Goal: Information Seeking & Learning: Learn about a topic

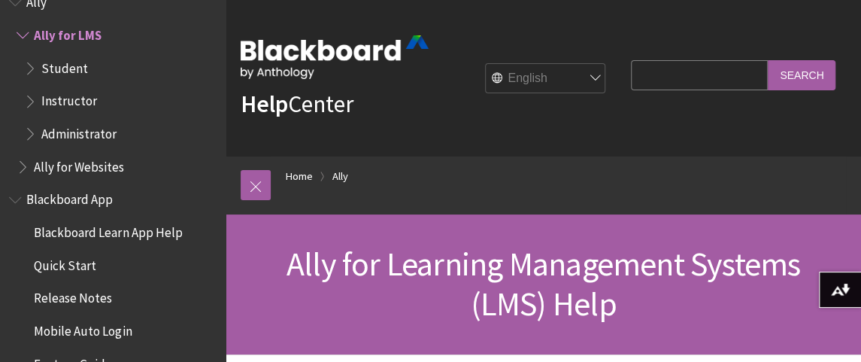
click at [646, 75] on input "Search Query" at bounding box center [699, 74] width 137 height 29
type input "ally quick fix"
click at [768, 60] on input "Search" at bounding box center [802, 74] width 68 height 29
click at [790, 75] on input "Search" at bounding box center [802, 74] width 68 height 29
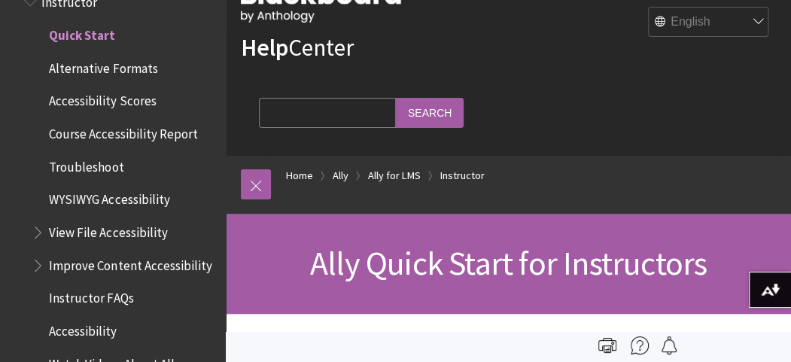
scroll to position [53, 0]
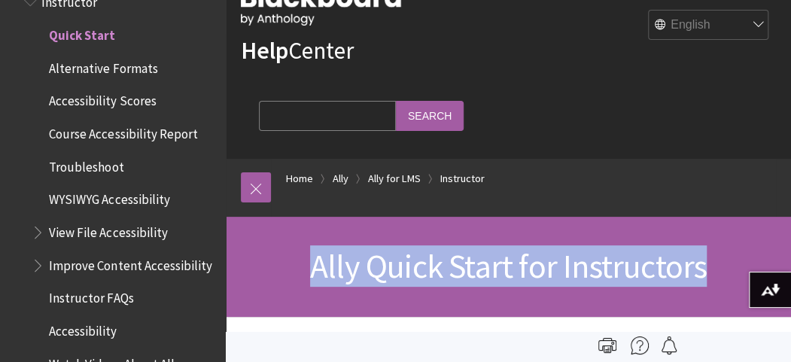
drag, startPoint x: 301, startPoint y: 267, endPoint x: 710, endPoint y: 290, distance: 409.8
click at [710, 290] on div "Ally Quick Start for Instructors" at bounding box center [508, 267] width 565 height 100
copy span "Ally Quick Start for Instructors"
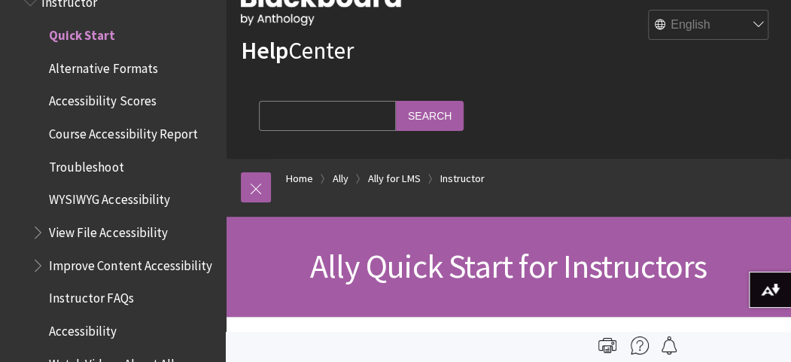
click at [5, 255] on div "All Products Playlists Playlists Ally Ally for LMS Student Instructor Quick Sta…" at bounding box center [113, 181] width 226 height 362
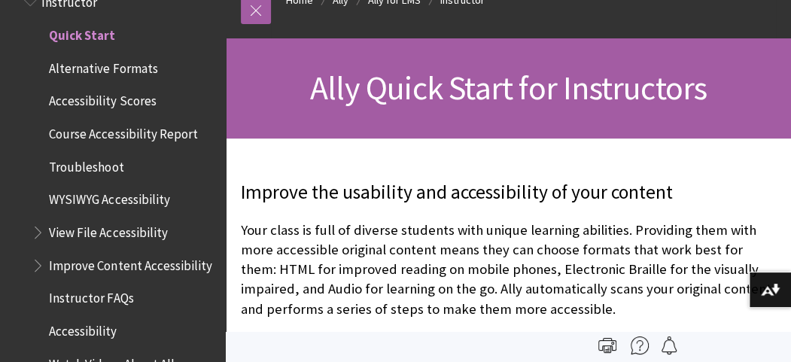
scroll to position [0, 0]
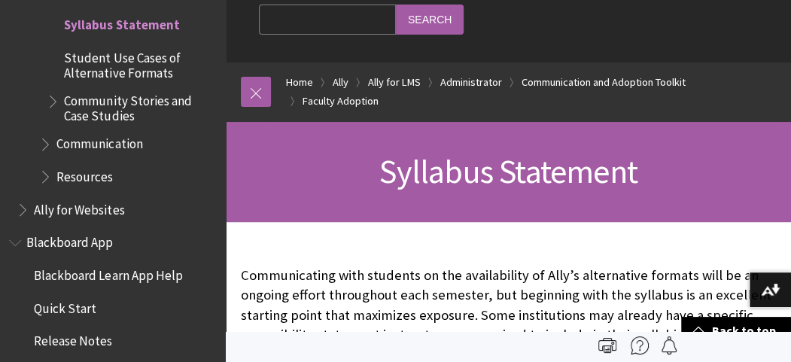
scroll to position [145, 0]
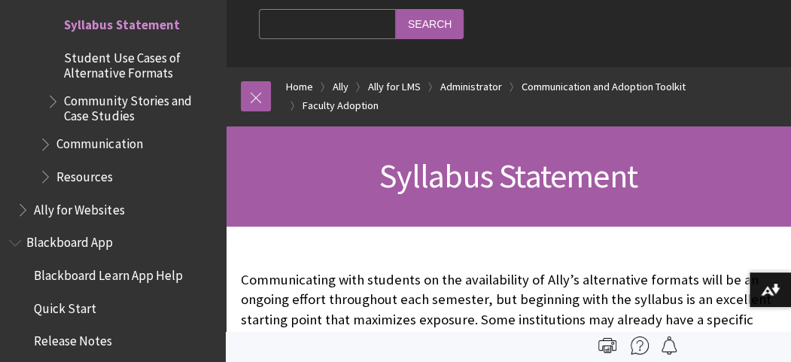
click at [398, 174] on span "Syllabus Statement" at bounding box center [508, 175] width 258 height 41
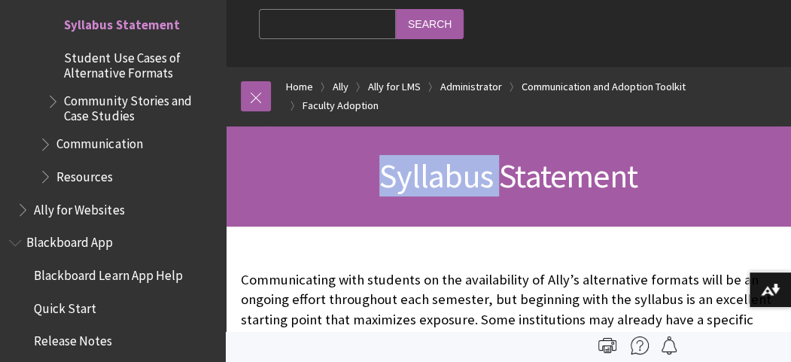
click at [398, 174] on span "Syllabus Statement" at bounding box center [508, 175] width 258 height 41
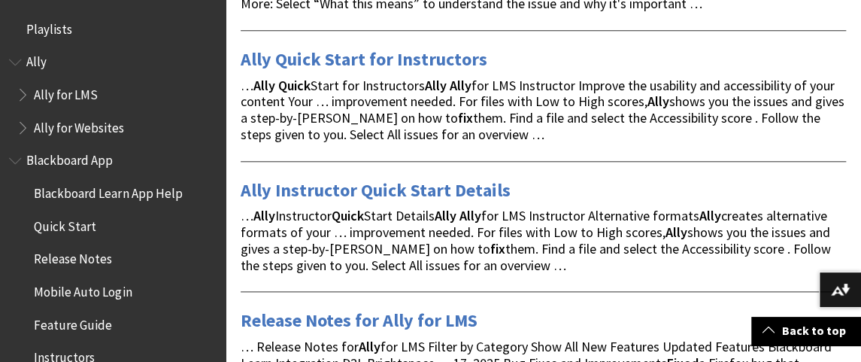
scroll to position [677, 0]
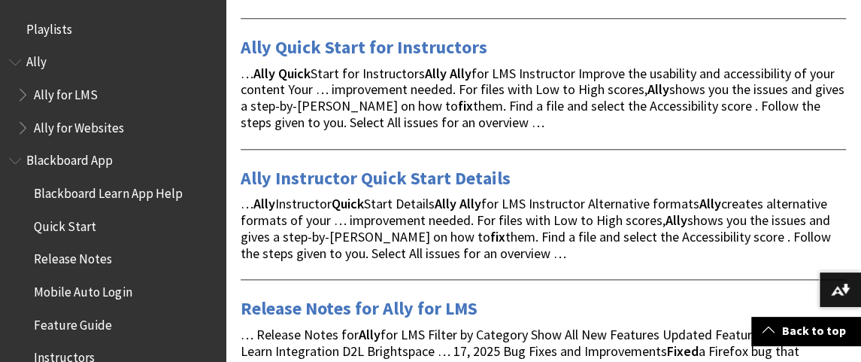
drag, startPoint x: 402, startPoint y: 44, endPoint x: 663, endPoint y: 124, distance: 273.1
click at [663, 124] on div "… Ally Quick Start for Instructors Ally Ally for LMS Instructor Improve the usa…" at bounding box center [544, 97] width 606 height 65
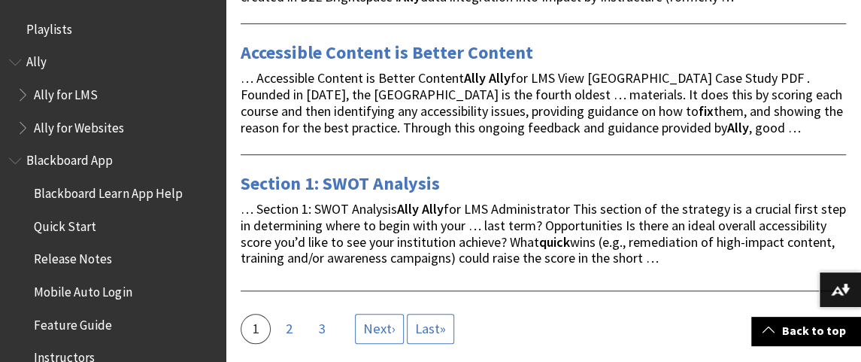
scroll to position [3084, 0]
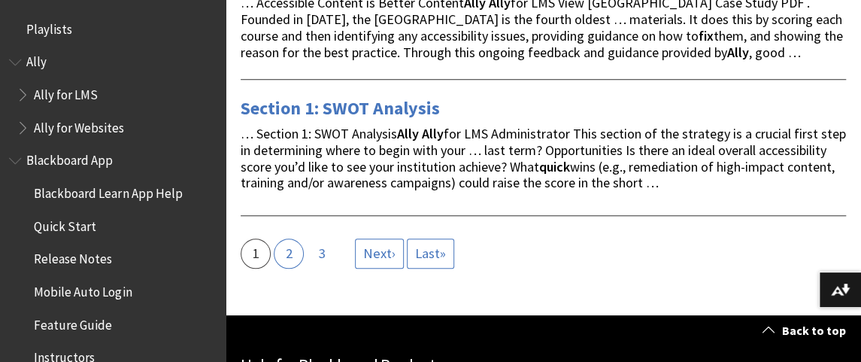
click at [295, 265] on link "Page 2" at bounding box center [289, 253] width 30 height 30
click at [292, 255] on link "Page 2" at bounding box center [289, 253] width 30 height 30
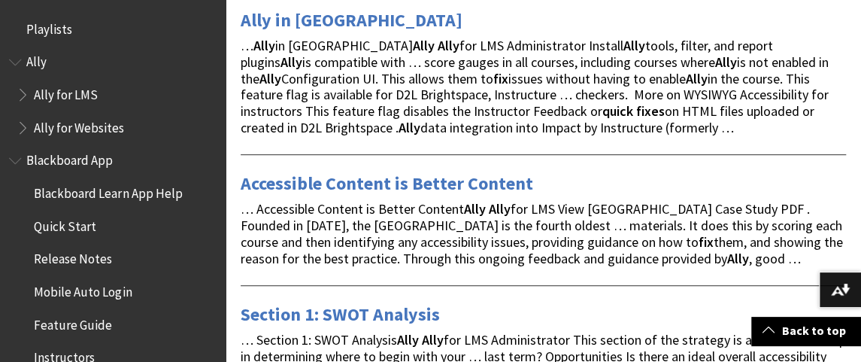
scroll to position [2783, 0]
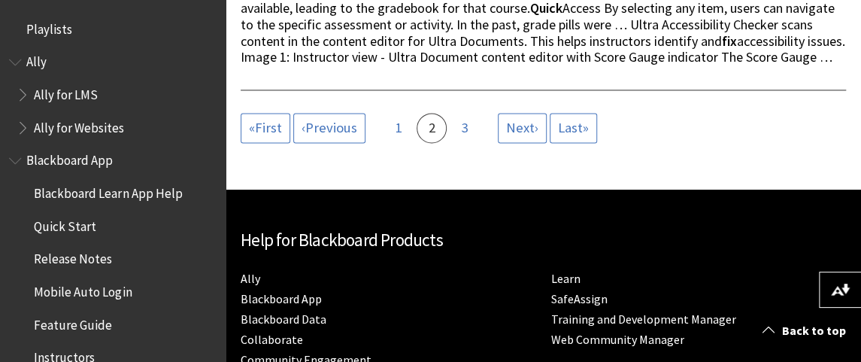
scroll to position [3611, 0]
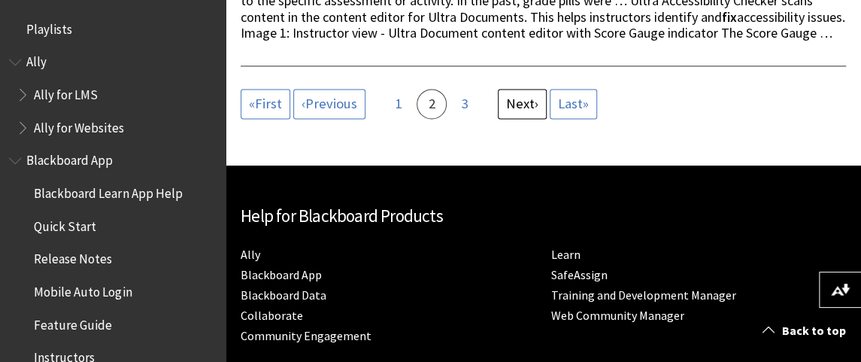
click at [516, 112] on span "Next" at bounding box center [520, 103] width 29 height 17
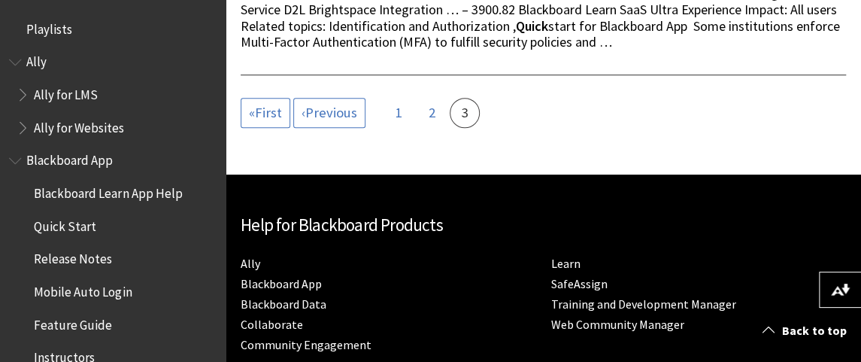
scroll to position [527, 0]
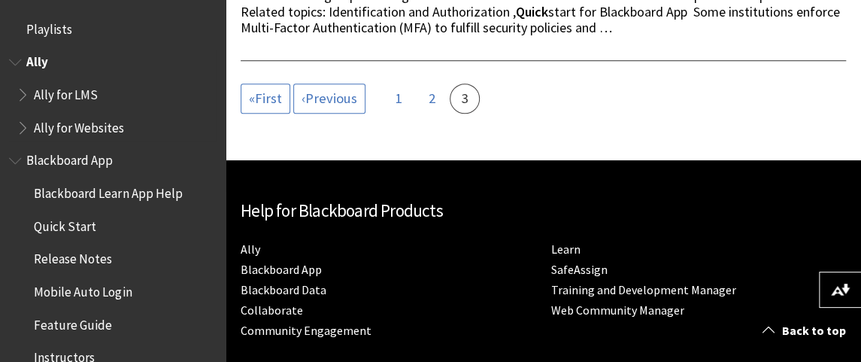
click at [51, 90] on span "Ally for LMS" at bounding box center [66, 92] width 64 height 20
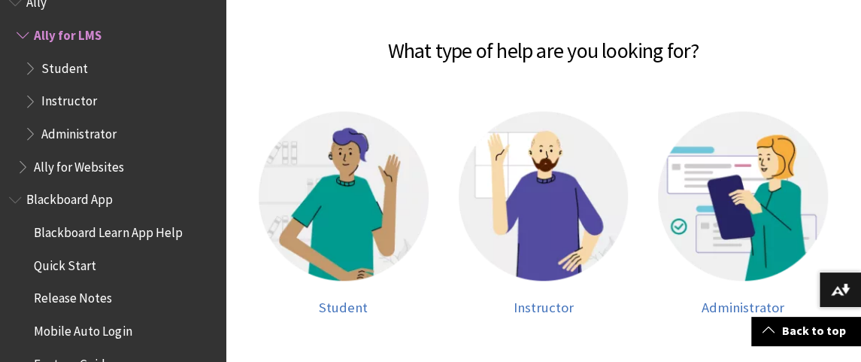
scroll to position [602, 0]
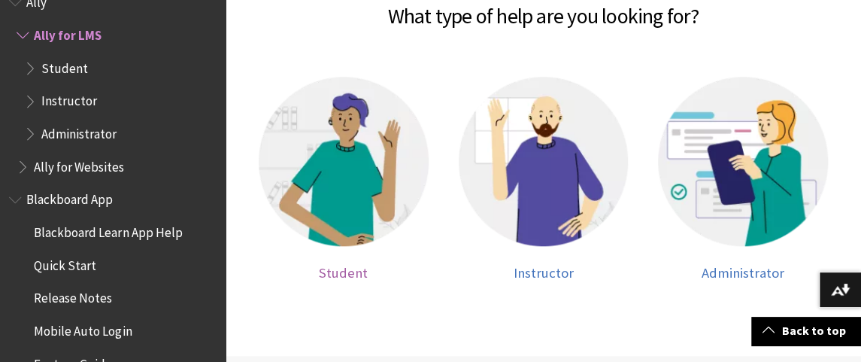
click at [352, 272] on span "Student" at bounding box center [343, 272] width 49 height 17
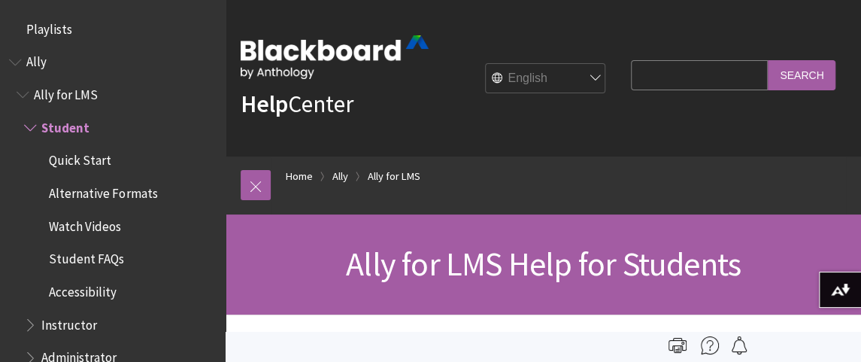
scroll to position [92, 0]
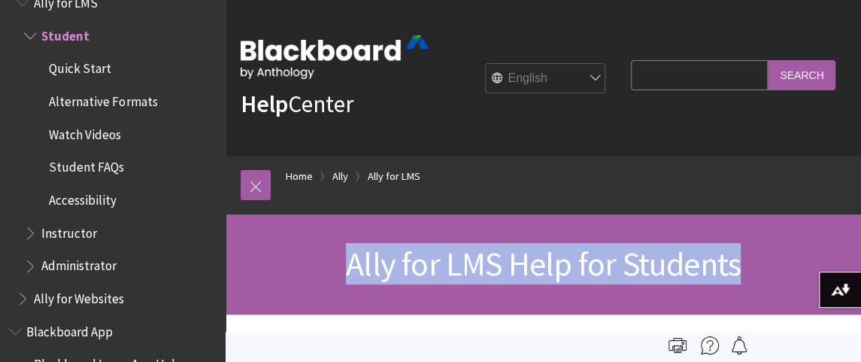
drag, startPoint x: 342, startPoint y: 263, endPoint x: 744, endPoint y: 262, distance: 402.4
click at [744, 262] on h1 "Ally for LMS Help for Students" at bounding box center [544, 264] width 606 height 40
copy span "Ally for LMS Help for Students"
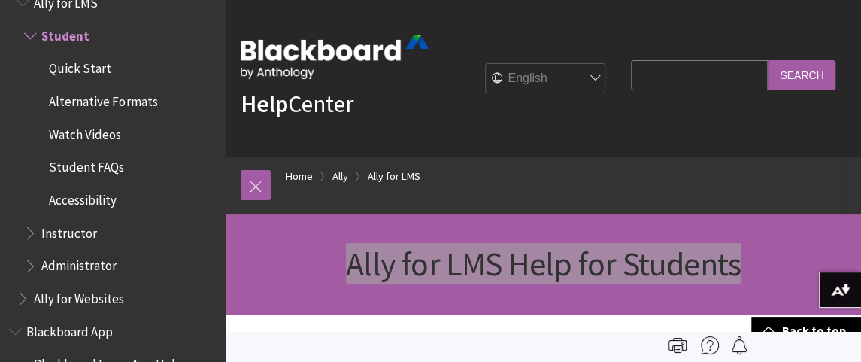
scroll to position [0, 0]
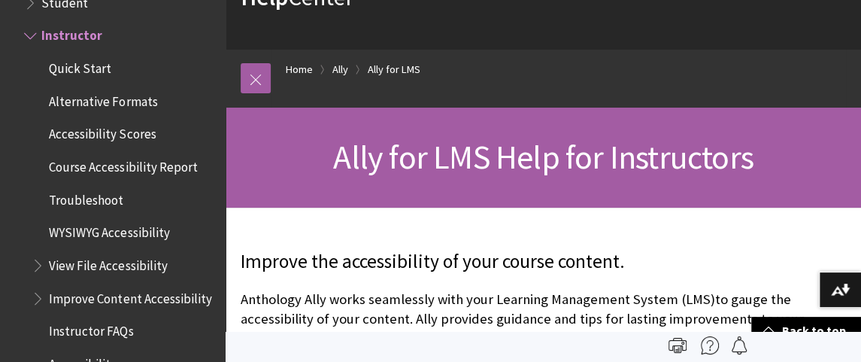
scroll to position [75, 0]
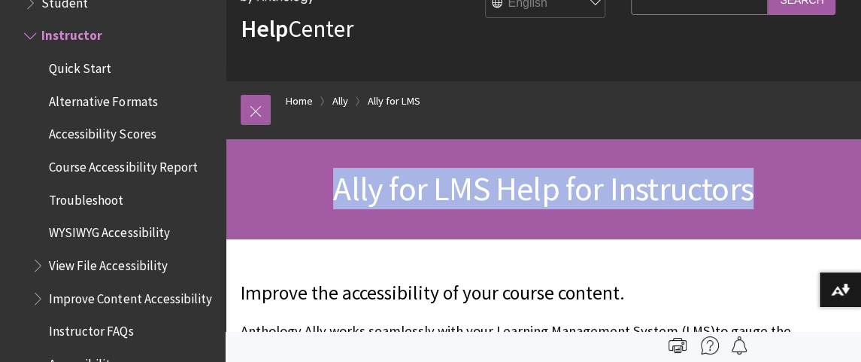
drag, startPoint x: 340, startPoint y: 192, endPoint x: 758, endPoint y: 186, distance: 418.3
click at [758, 186] on h1 "Ally for LMS Help for Instructors" at bounding box center [544, 189] width 606 height 40
copy span "Ally for LMS Help for Instructors"
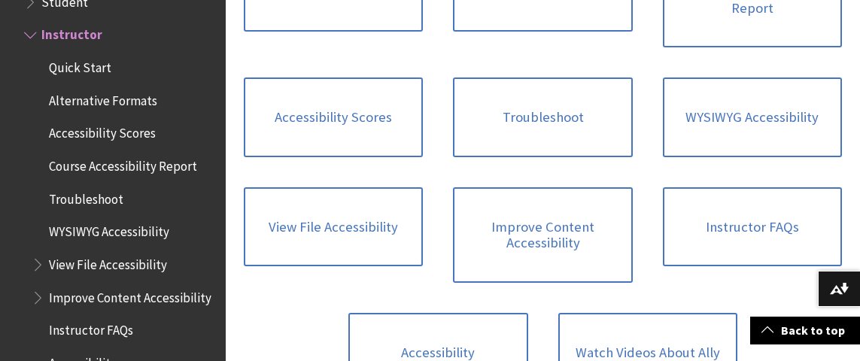
scroll to position [752, 0]
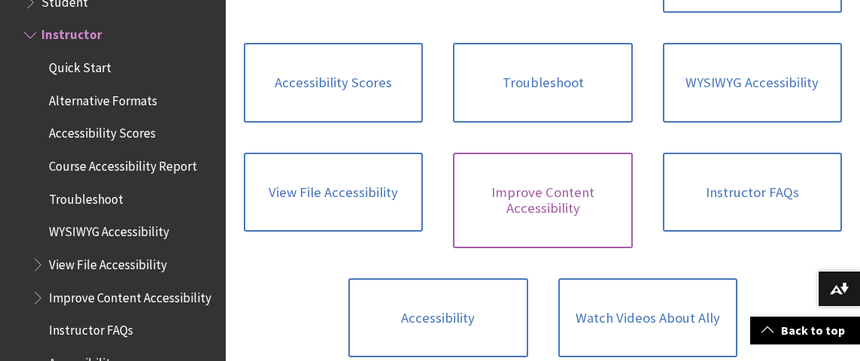
click at [542, 167] on link "Improve Content Accessibility" at bounding box center [542, 201] width 179 height 96
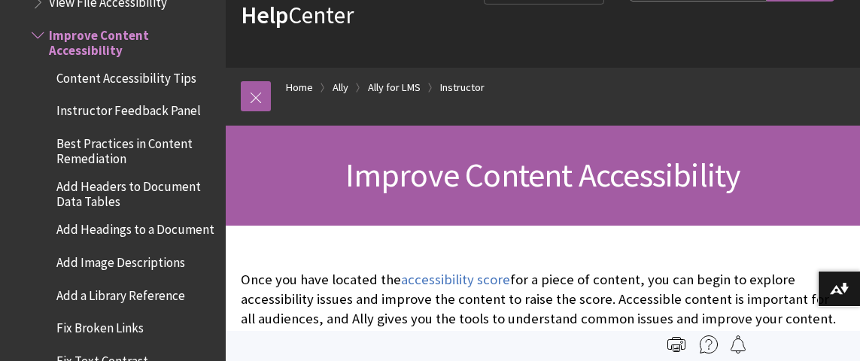
scroll to position [75, 0]
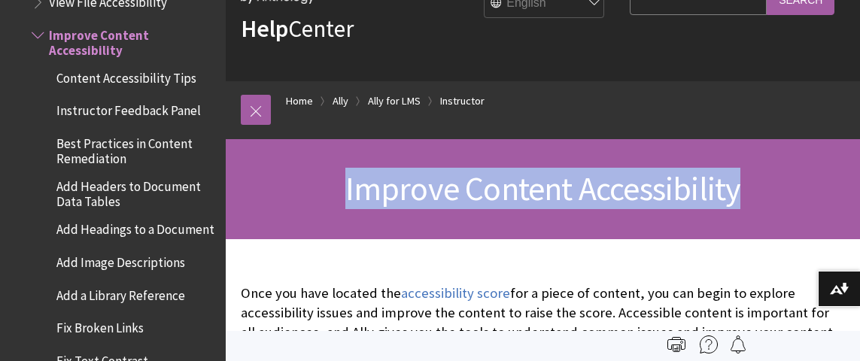
drag, startPoint x: 348, startPoint y: 190, endPoint x: 749, endPoint y: 185, distance: 401.7
click at [749, 185] on h1 "Improve Content Accessibility" at bounding box center [543, 189] width 604 height 40
copy span "Improve Content Accessibility"
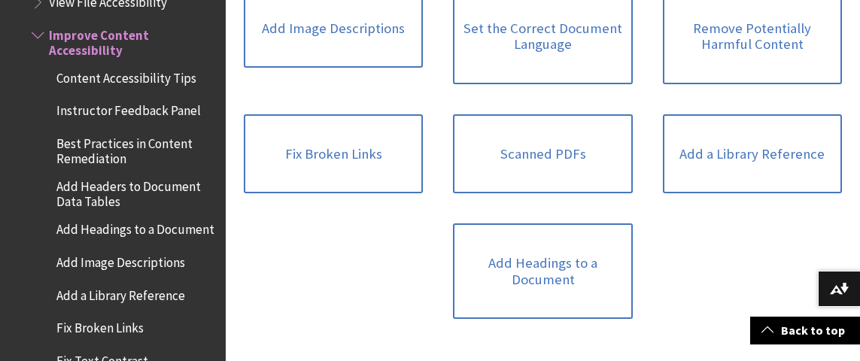
scroll to position [827, 0]
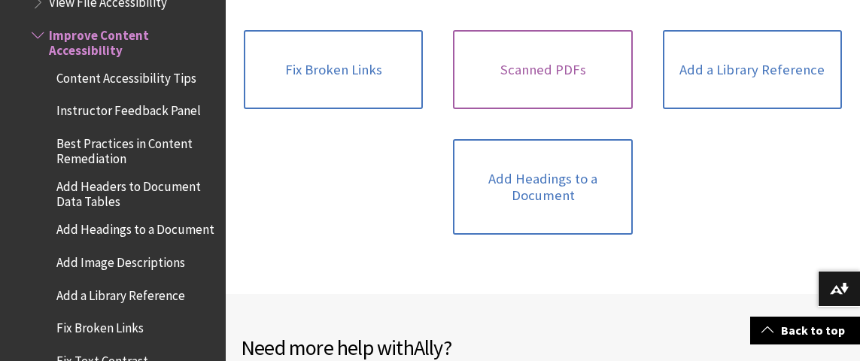
click at [539, 64] on link "Scanned PDFs" at bounding box center [542, 70] width 179 height 80
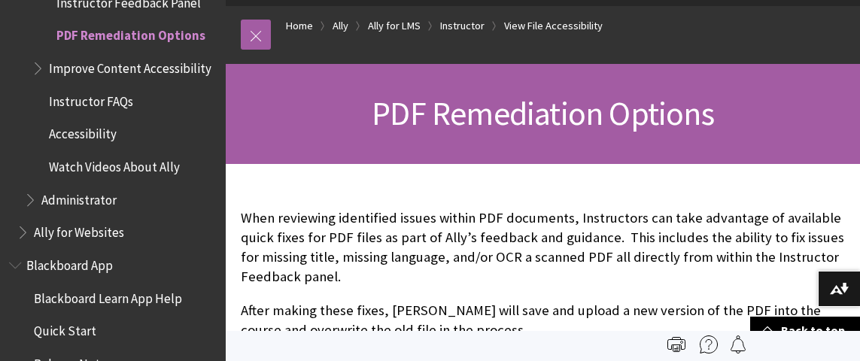
scroll to position [75, 0]
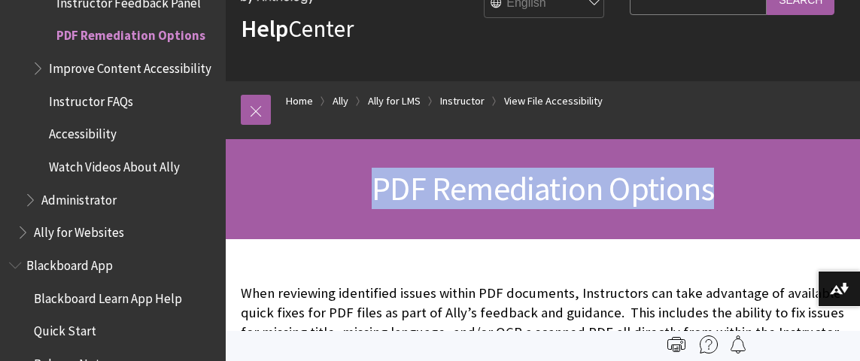
drag, startPoint x: 363, startPoint y: 191, endPoint x: 733, endPoint y: 199, distance: 369.4
click at [733, 199] on h1 "PDF Remediation Options" at bounding box center [543, 189] width 604 height 40
copy span "PDF Remediation Options"
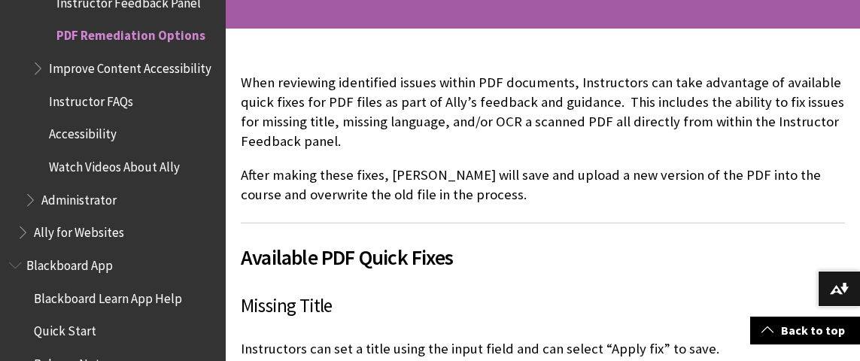
scroll to position [301, 0]
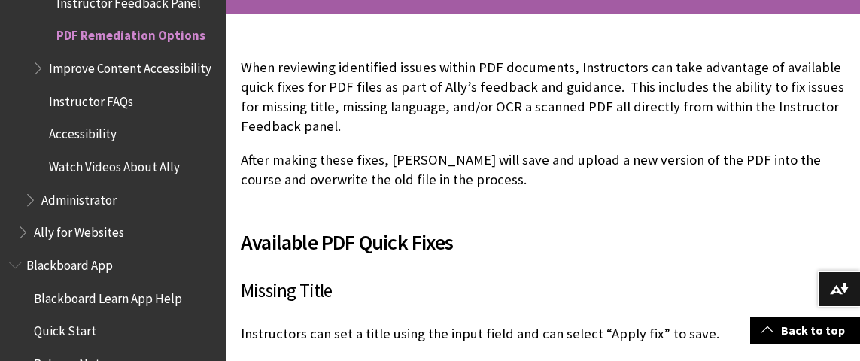
click at [308, 256] on span "Available PDF Quick Fixes" at bounding box center [543, 242] width 604 height 32
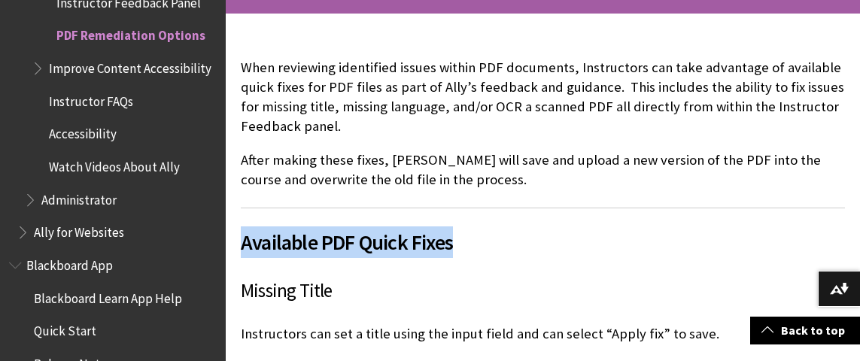
drag, startPoint x: 241, startPoint y: 243, endPoint x: 454, endPoint y: 241, distance: 212.1
click at [454, 241] on span "Available PDF Quick Fixes" at bounding box center [543, 242] width 604 height 32
copy span "Available PDF Quick Fixes"
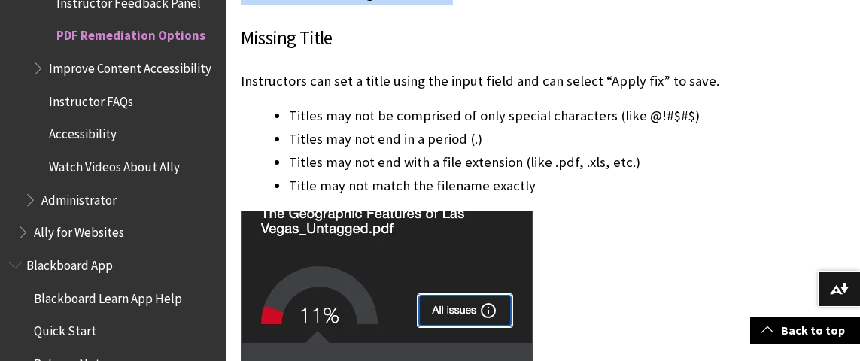
scroll to position [527, 0]
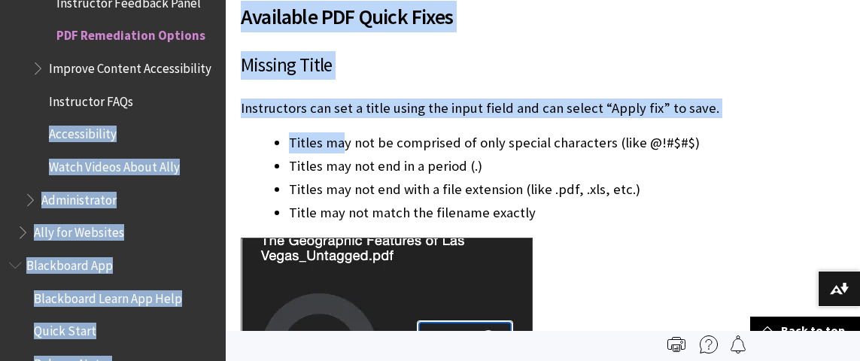
drag, startPoint x: 165, startPoint y: 126, endPoint x: 345, endPoint y: 150, distance: 181.5
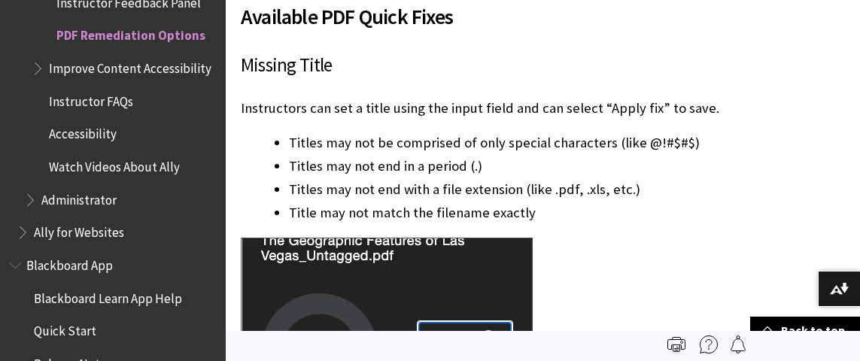
click at [387, 137] on span "Titles may not be comprised of only special characters (like @!#$#$)" at bounding box center [494, 142] width 411 height 17
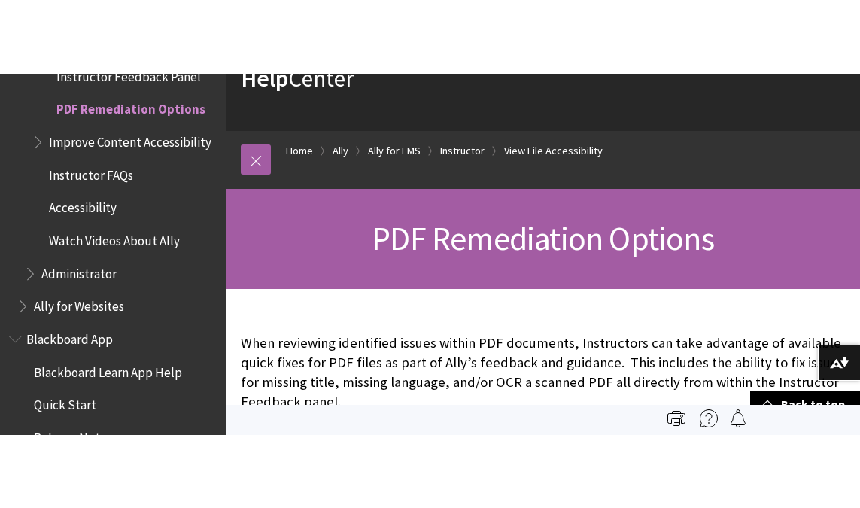
scroll to position [90, 0]
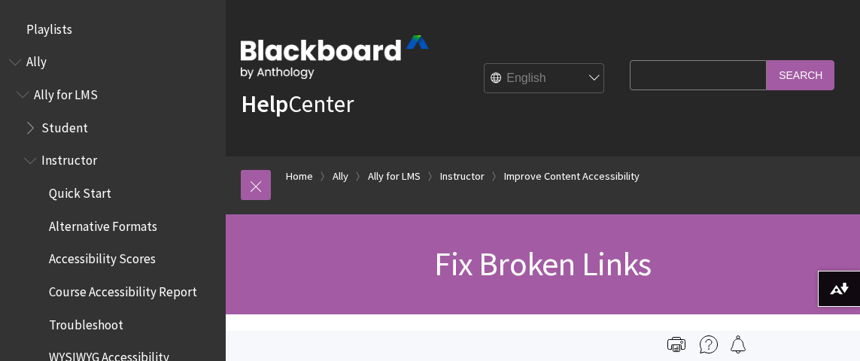
scroll to position [691, 0]
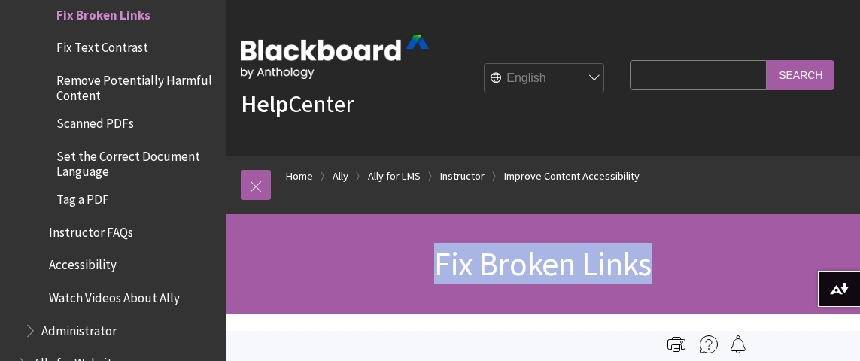
drag, startPoint x: 437, startPoint y: 257, endPoint x: 651, endPoint y: 269, distance: 214.7
click at [651, 269] on h1 "Fix Broken Links" at bounding box center [543, 264] width 604 height 40
copy span "Fix Broken Links"
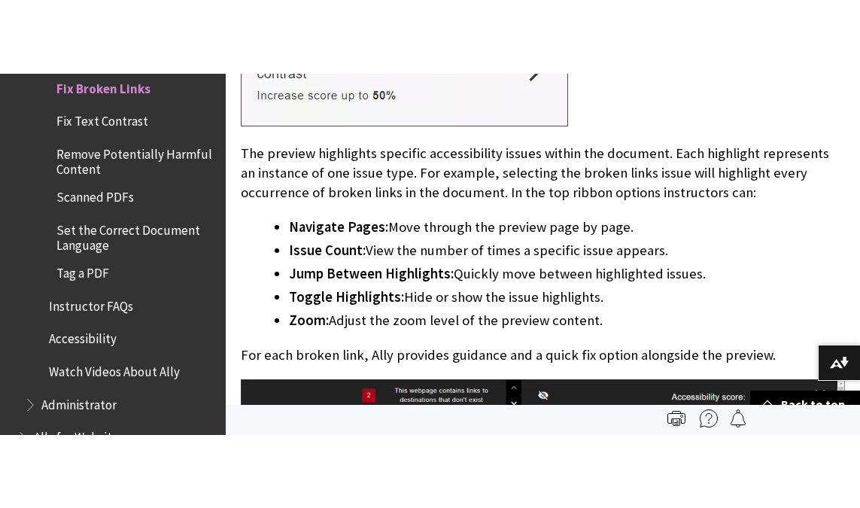
scroll to position [2558, 0]
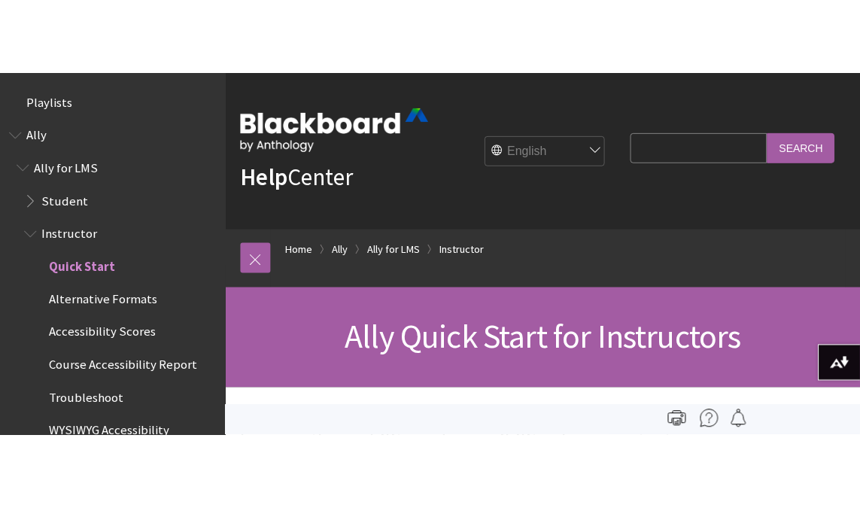
scroll to position [158, 0]
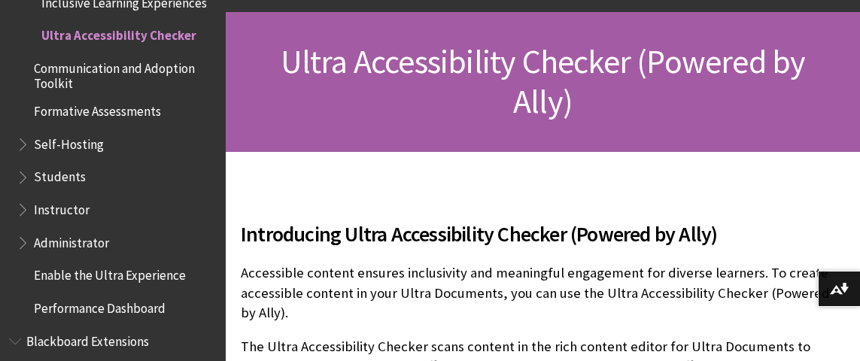
scroll to position [226, 0]
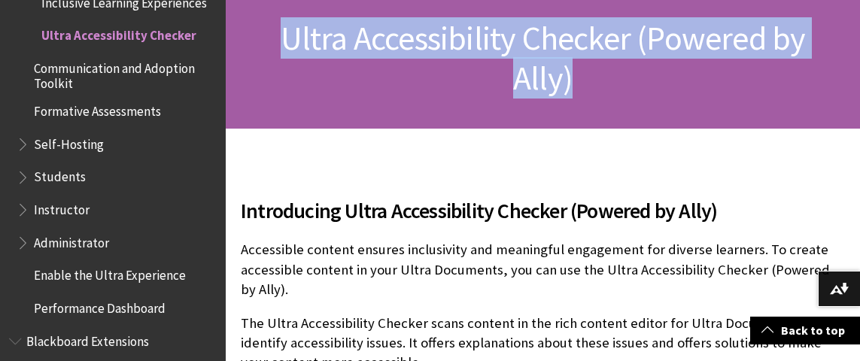
drag, startPoint x: 285, startPoint y: 41, endPoint x: 593, endPoint y: 66, distance: 309.5
click at [593, 66] on h1 "Ultra Accessibility Checker (Powered by Ally)" at bounding box center [543, 59] width 604 height 80
copy span "Ultra Accessibility Checker (Powered by Ally)"
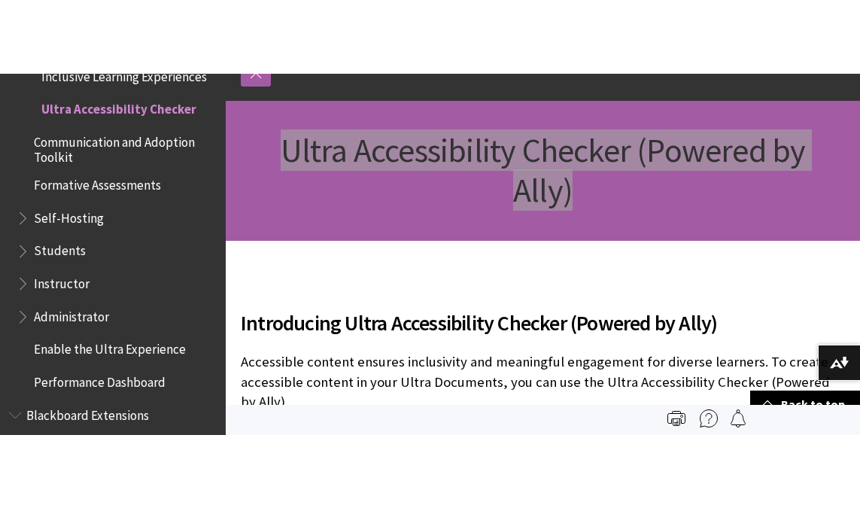
scroll to position [0, 0]
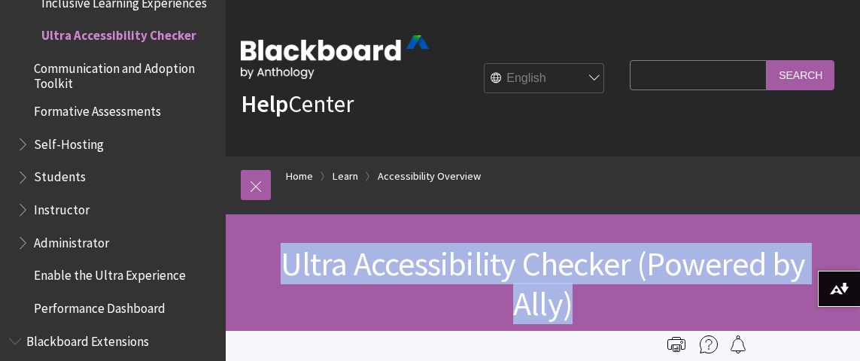
click at [394, 288] on h1 "Ultra Accessibility Checker (Powered by Ally)" at bounding box center [543, 284] width 604 height 80
click at [287, 259] on span "Ultra Accessibility Checker (Powered by Ally)" at bounding box center [543, 283] width 525 height 81
drag, startPoint x: 287, startPoint y: 259, endPoint x: 582, endPoint y: 314, distance: 300.7
click at [582, 314] on h1 "Ultra Accessibility Checker (Powered by Ally)" at bounding box center [543, 284] width 604 height 80
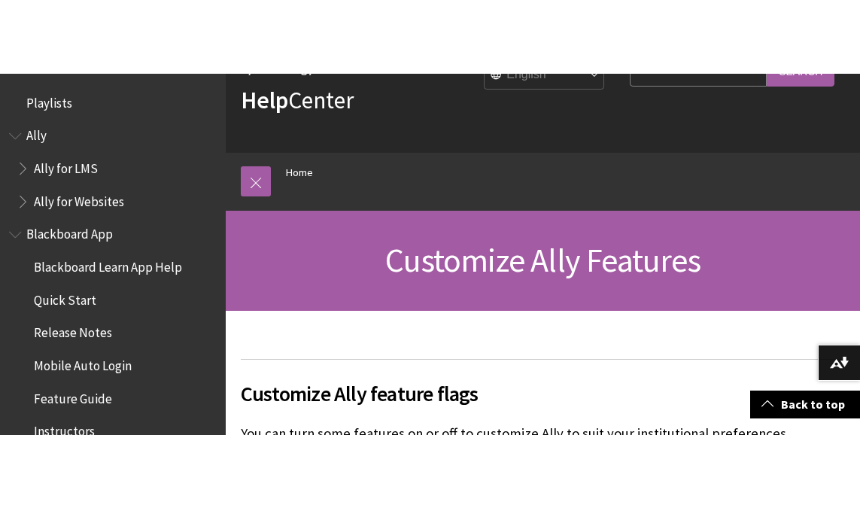
scroll to position [75, 0]
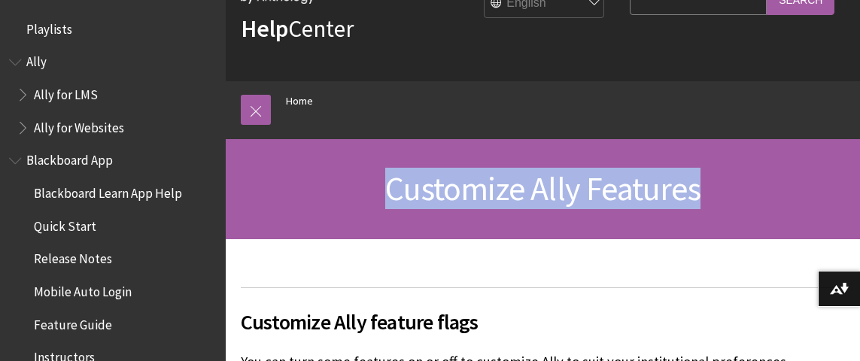
drag, startPoint x: 386, startPoint y: 182, endPoint x: 707, endPoint y: 192, distance: 321.3
click at [707, 192] on h1 "Customize Ally Features" at bounding box center [543, 189] width 604 height 40
copy span "Customize Ally Features"
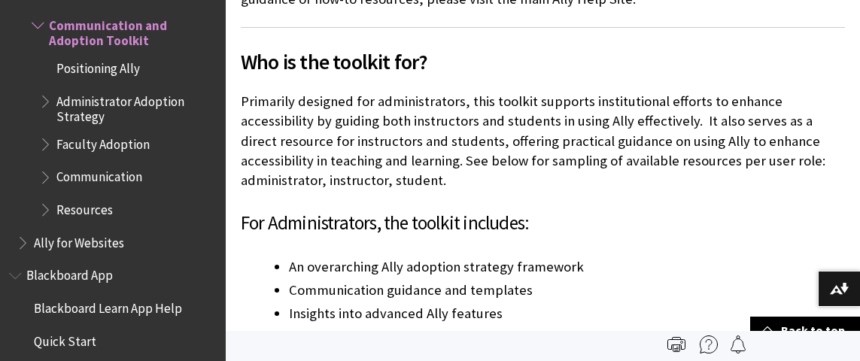
scroll to position [460, 0]
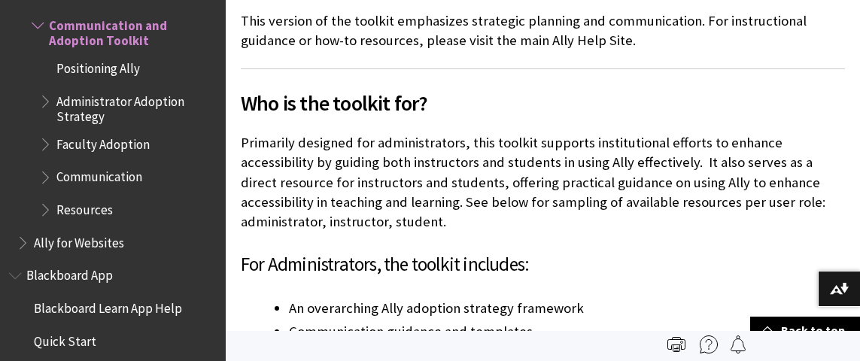
click at [378, 228] on p "Primarily designed for administrators, this toolkit supports institutional effo…" at bounding box center [543, 182] width 604 height 99
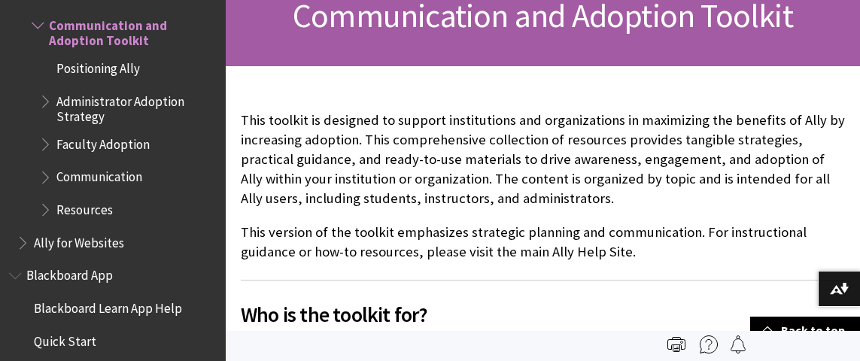
scroll to position [187, 0]
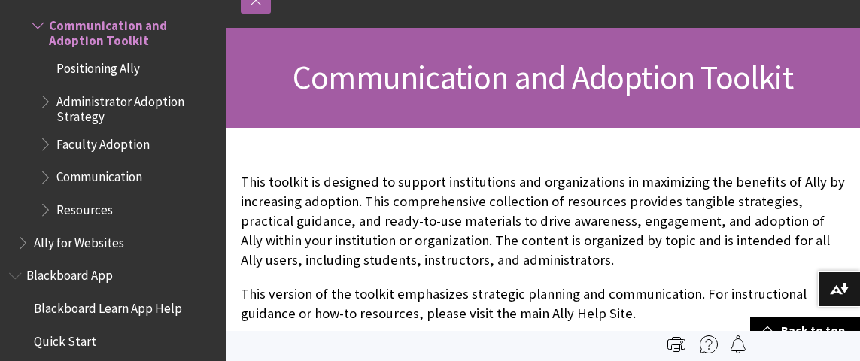
click at [657, 303] on p "This version of the toolkit emphasizes strategic planning and communication. Fo…" at bounding box center [543, 303] width 604 height 39
click at [407, 318] on p "This version of the toolkit emphasizes strategic planning and communication. Fo…" at bounding box center [543, 303] width 604 height 39
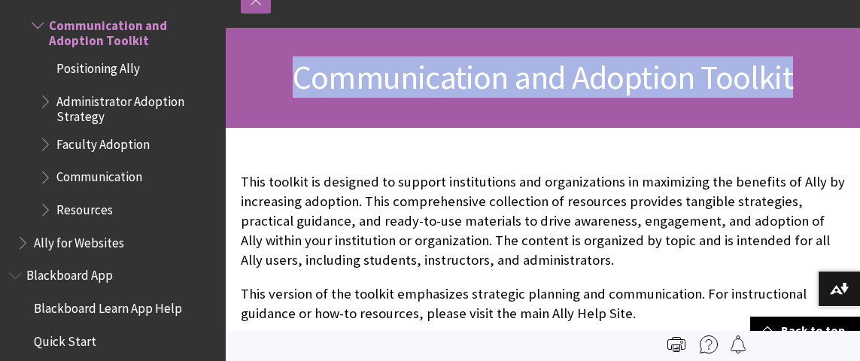
drag, startPoint x: 296, startPoint y: 77, endPoint x: 797, endPoint y: 96, distance: 502.1
click at [797, 96] on h1 "Communication and Adoption Toolkit" at bounding box center [543, 78] width 604 height 40
copy span "Communication and Adoption Toolkit"
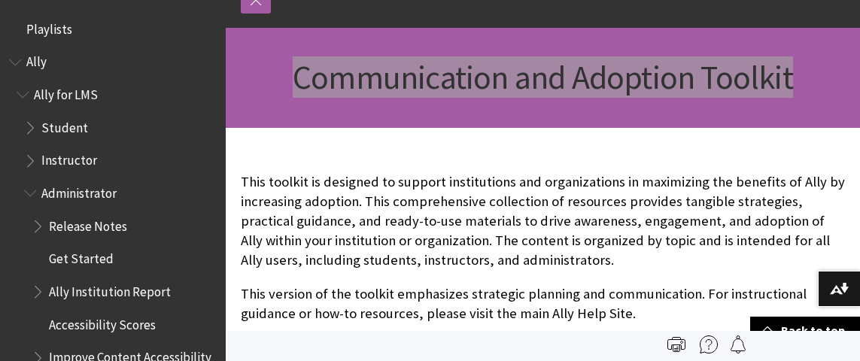
scroll to position [111, 0]
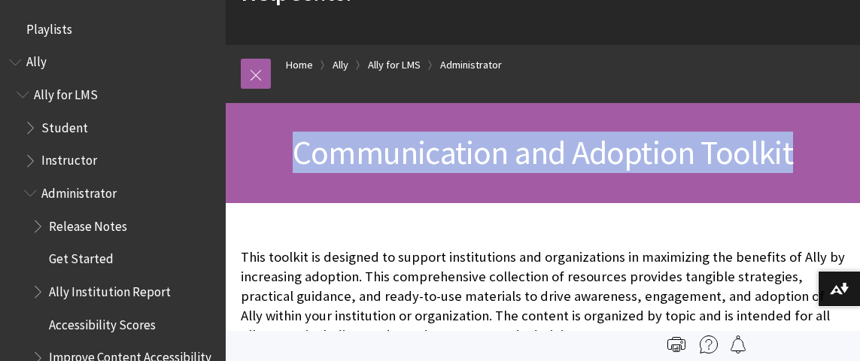
click at [50, 94] on span "Ally for LMS" at bounding box center [66, 92] width 64 height 20
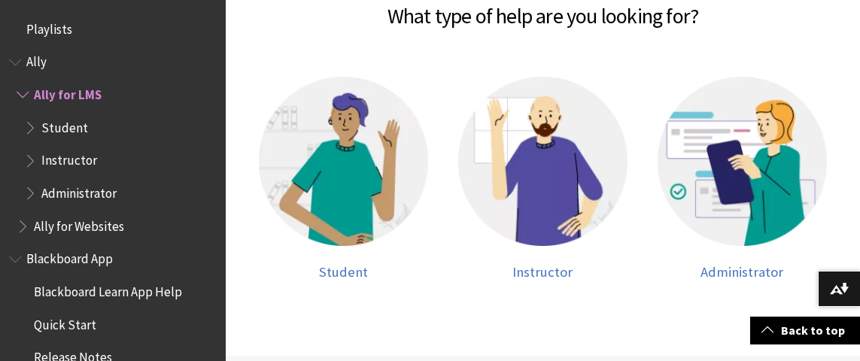
click at [40, 62] on span "Ally" at bounding box center [36, 60] width 20 height 20
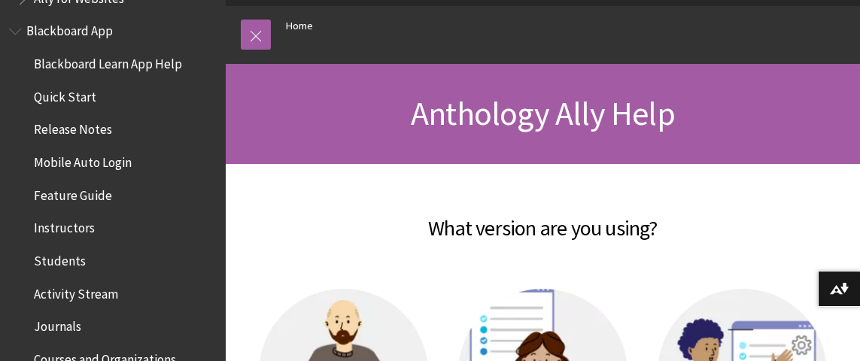
scroll to position [102, 0]
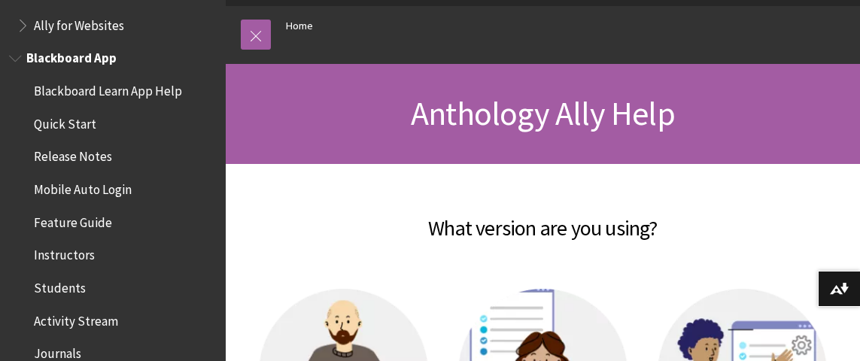
drag, startPoint x: 83, startPoint y: 224, endPoint x: 70, endPoint y: 224, distance: 13.5
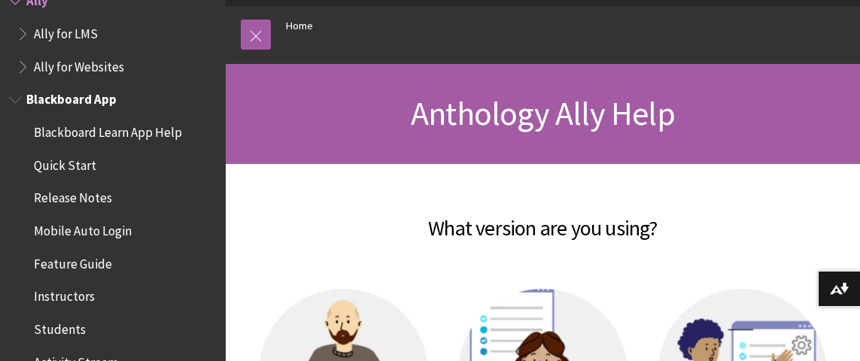
scroll to position [27, 0]
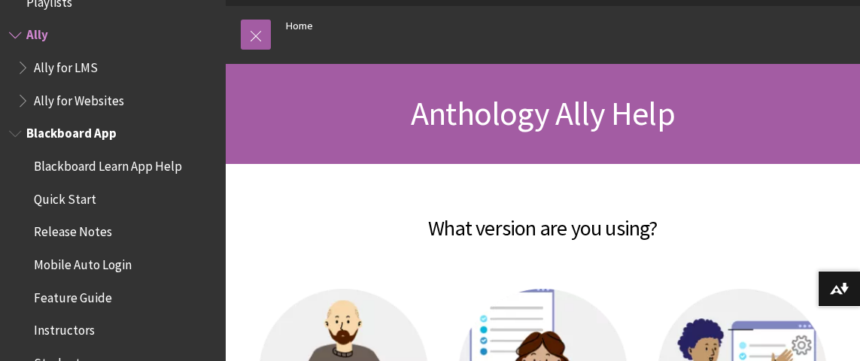
click at [17, 135] on span "Book outline for Blackboard App Help" at bounding box center [17, 130] width 16 height 19
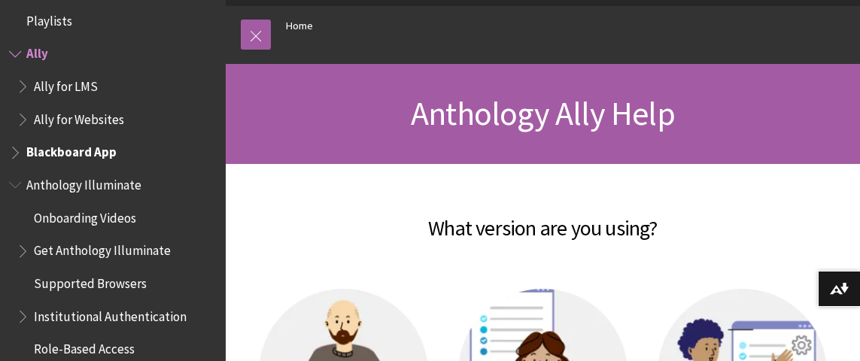
scroll to position [0, 0]
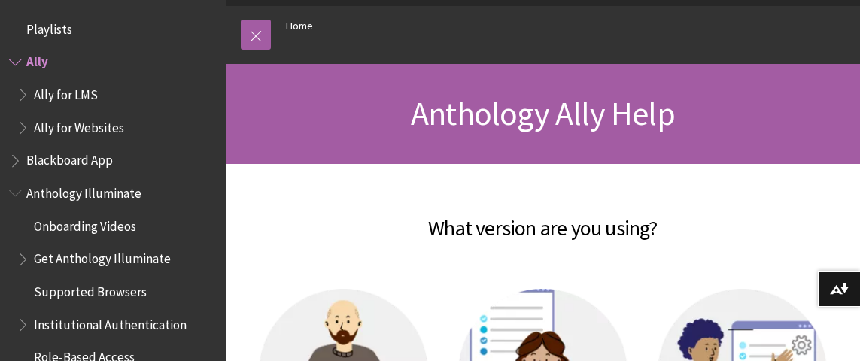
click at [18, 92] on span "Book outline for Anthology Ally Help" at bounding box center [25, 91] width 16 height 19
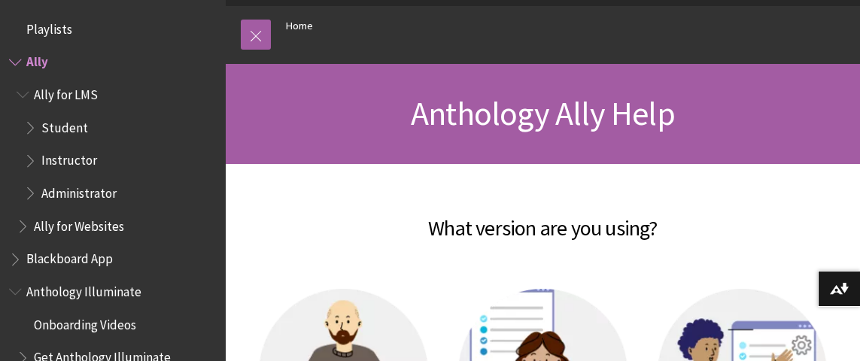
click at [29, 161] on span "Book outline for Anthology Ally Help" at bounding box center [32, 157] width 16 height 19
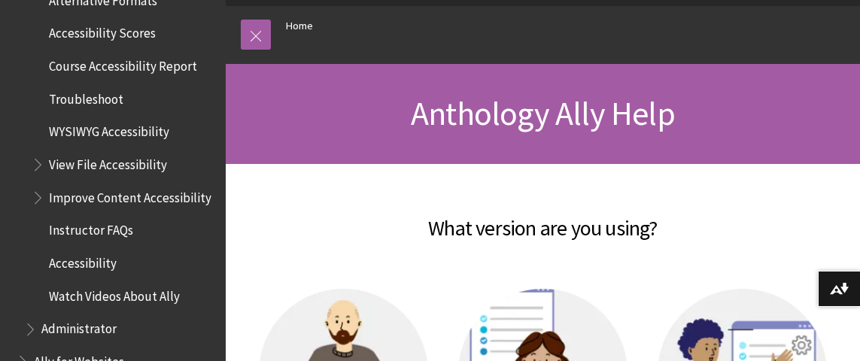
scroll to position [301, 0]
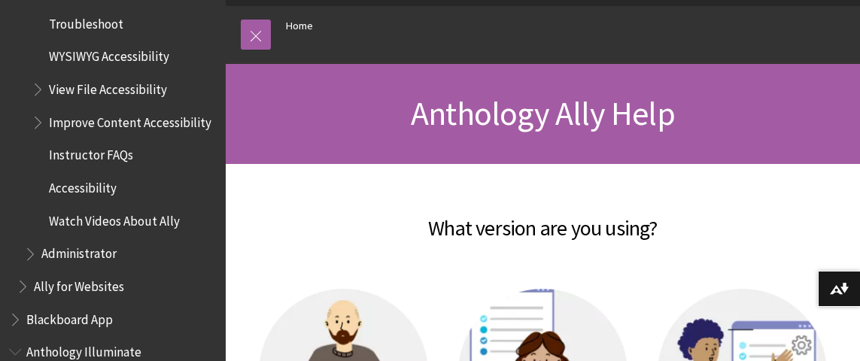
click at [105, 229] on span "Watch Videos About Ally" at bounding box center [114, 218] width 131 height 20
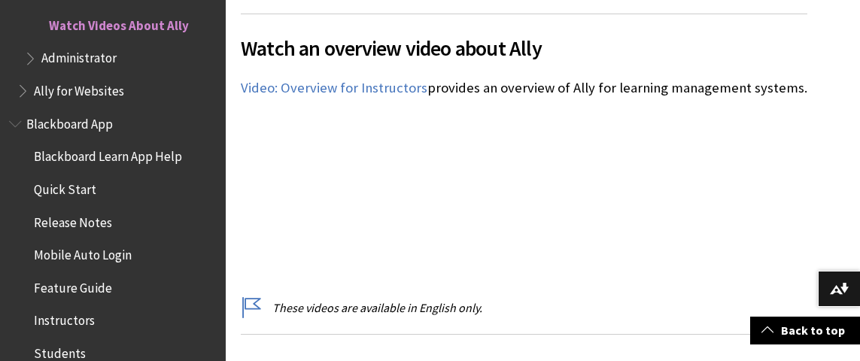
scroll to position [376, 0]
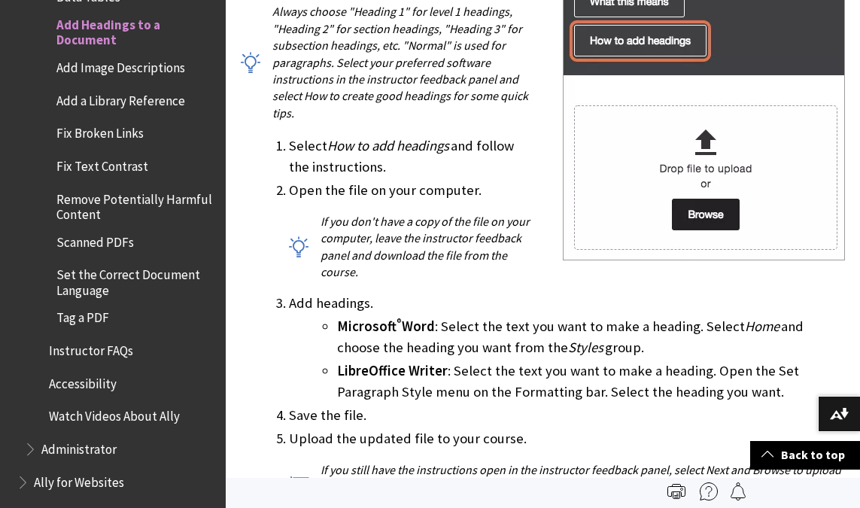
scroll to position [527, 0]
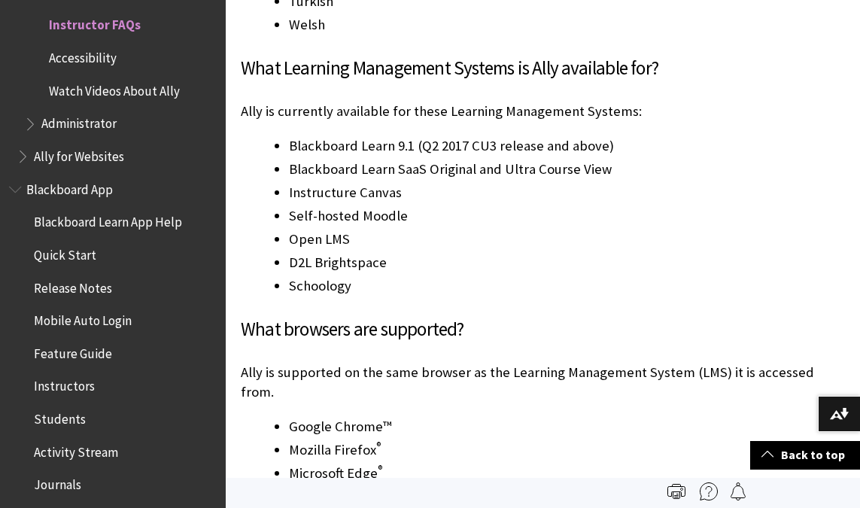
scroll to position [1204, 0]
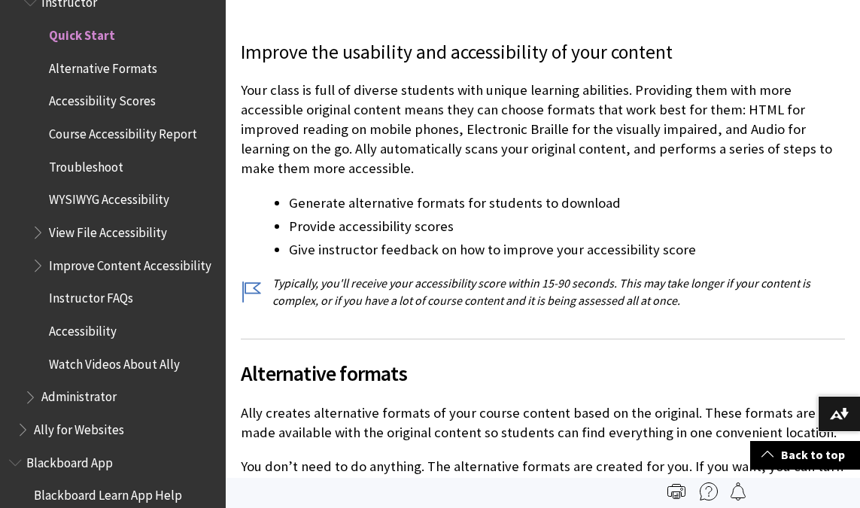
scroll to position [75, 0]
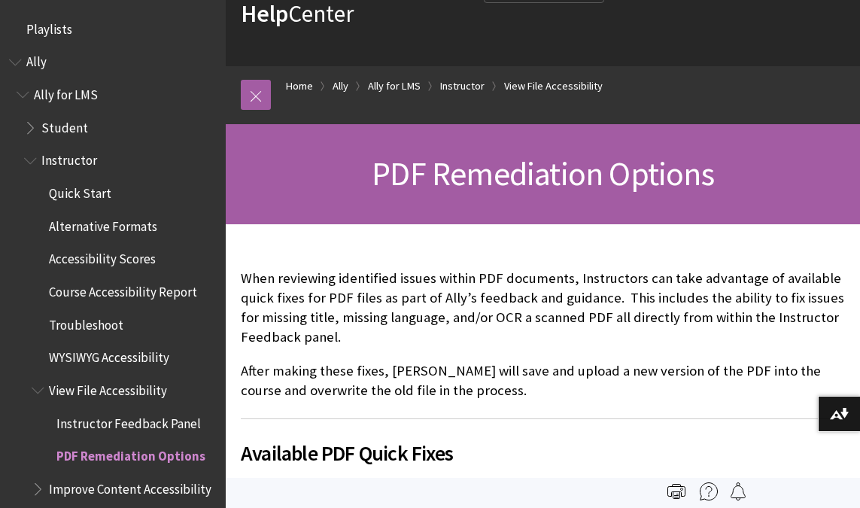
scroll to position [421, 0]
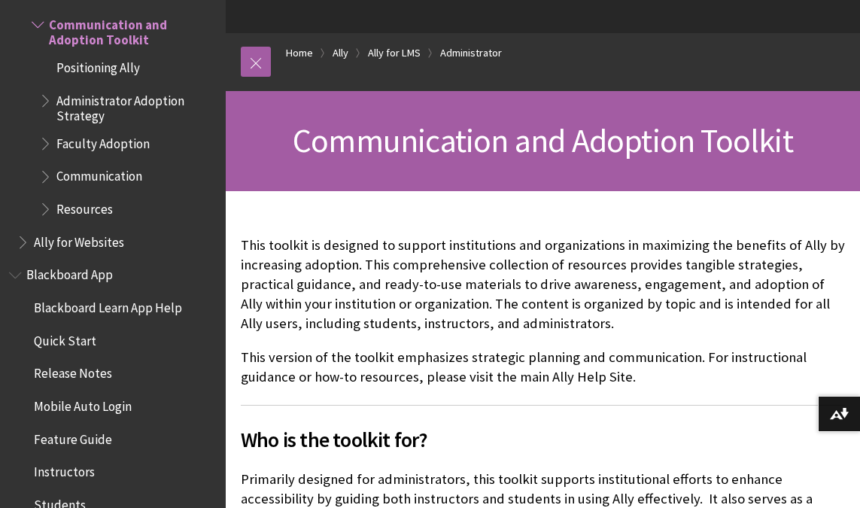
scroll to position [150, 0]
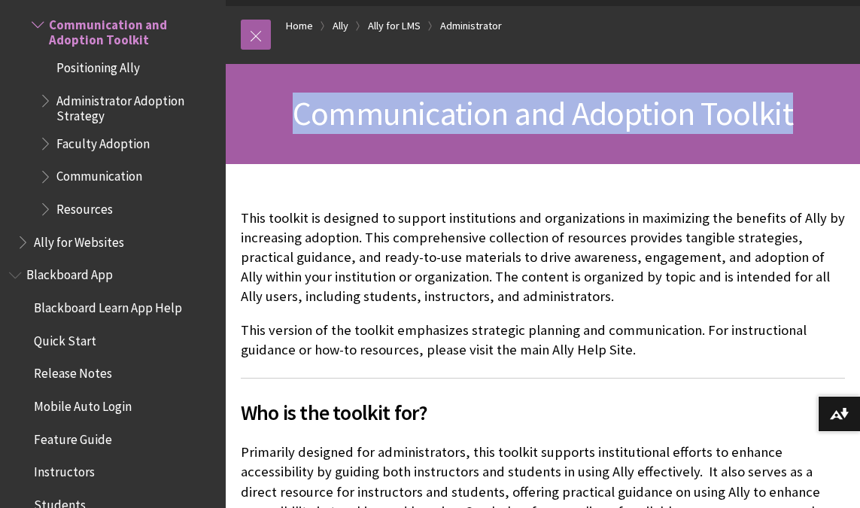
drag, startPoint x: 299, startPoint y: 114, endPoint x: 800, endPoint y: 109, distance: 501.7
click at [800, 109] on h1 "Communication and Adoption Toolkit" at bounding box center [543, 114] width 604 height 40
copy span "Communication and Adoption Toolkit"
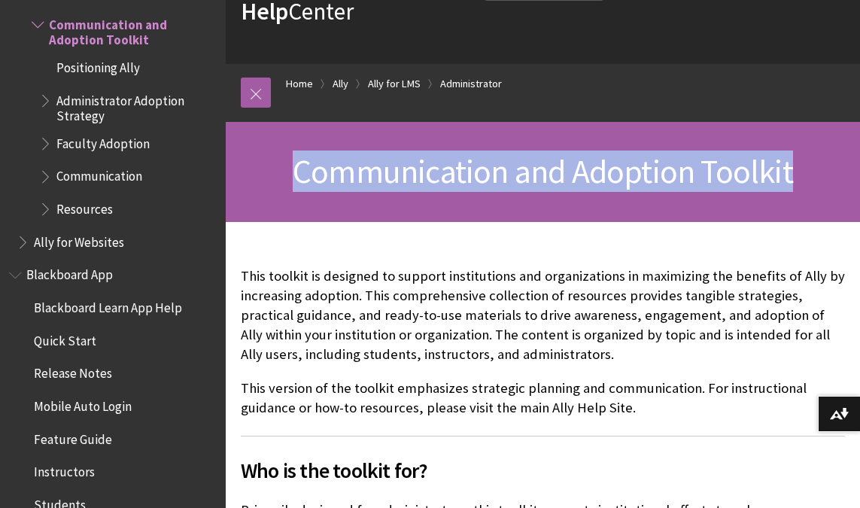
scroll to position [0, 0]
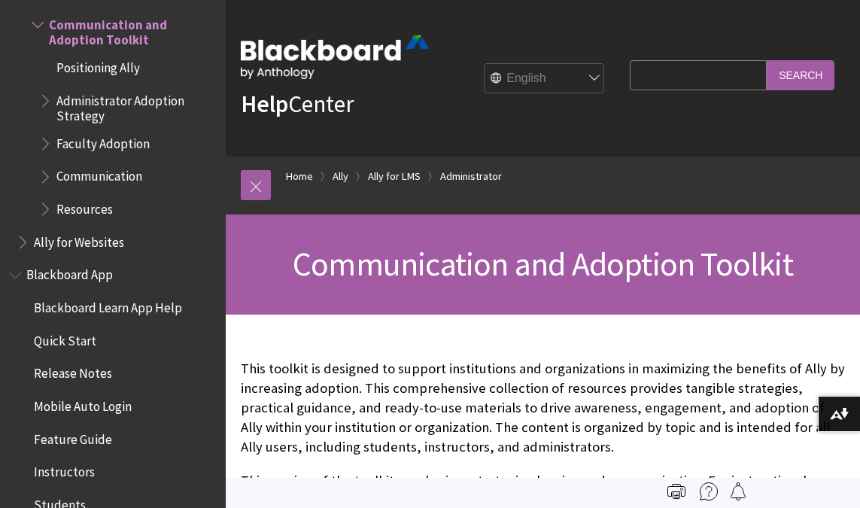
click at [639, 71] on input "Search Query" at bounding box center [698, 74] width 137 height 29
paste input "Communication and Adoption Toolkit"
type input "Communication and Adoption Toolkit"
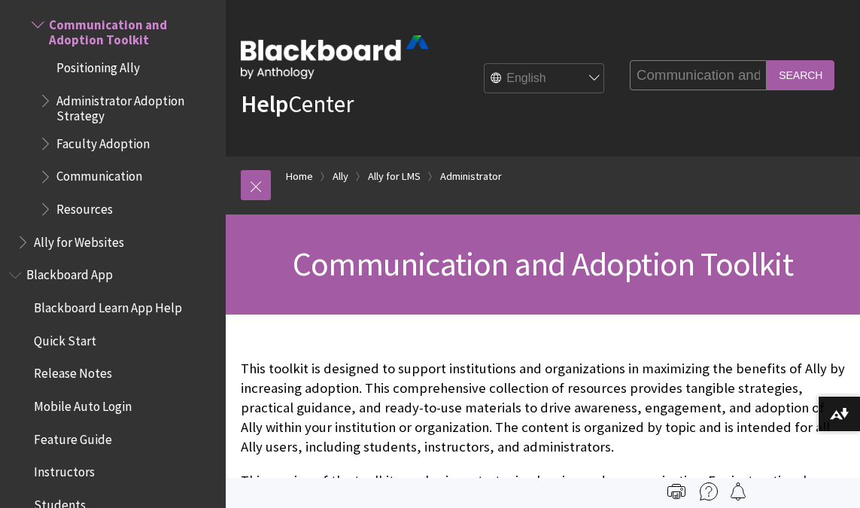
click at [791, 74] on input "Search" at bounding box center [801, 74] width 68 height 29
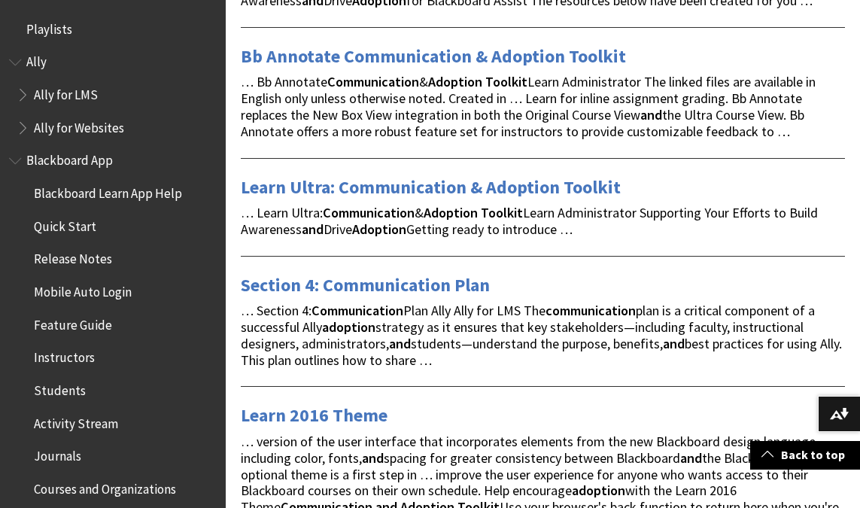
scroll to position [677, 0]
